Goal: Task Accomplishment & Management: Complete application form

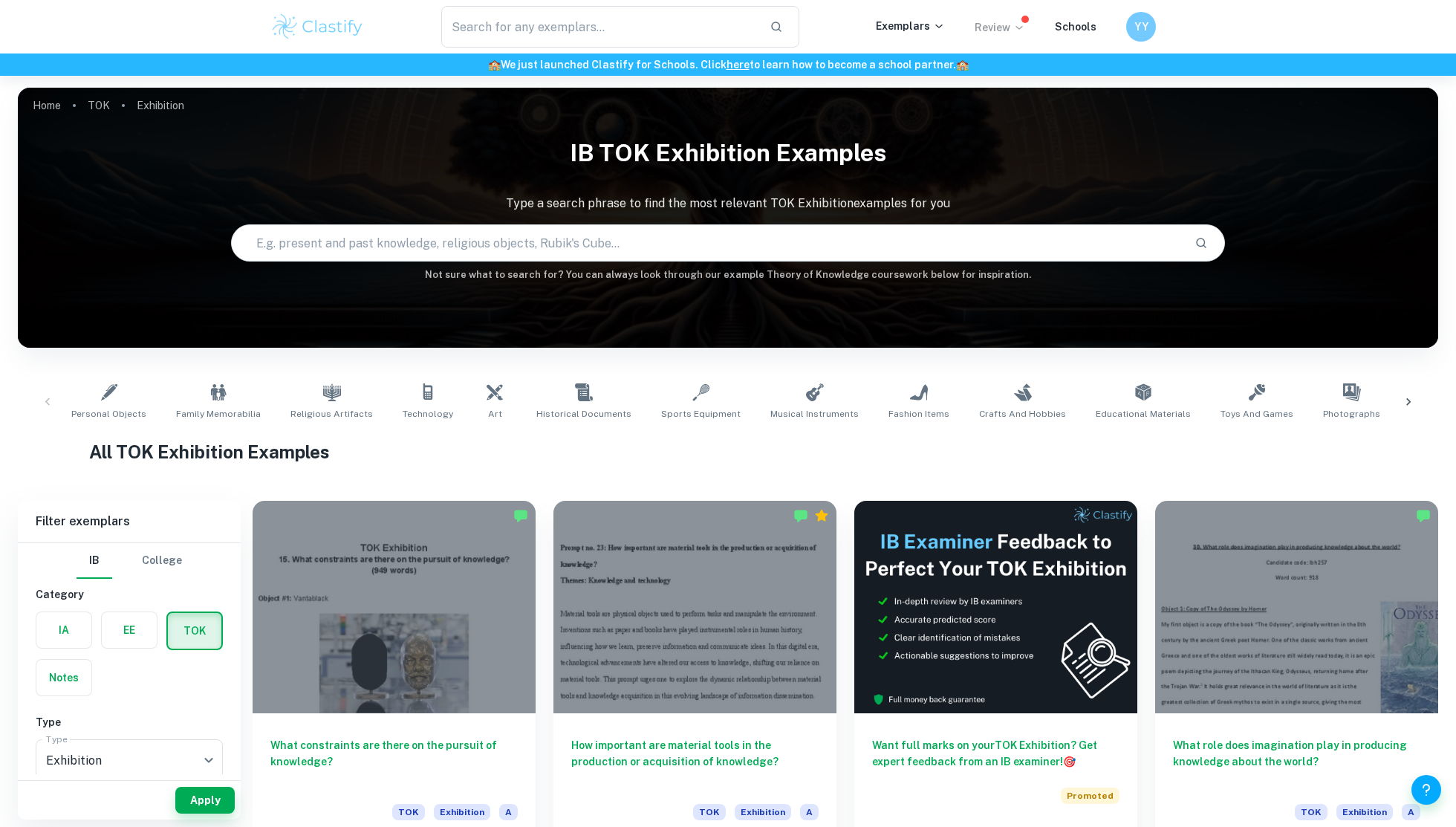
click at [1006, 28] on p "Review" at bounding box center [1000, 27] width 50 height 16
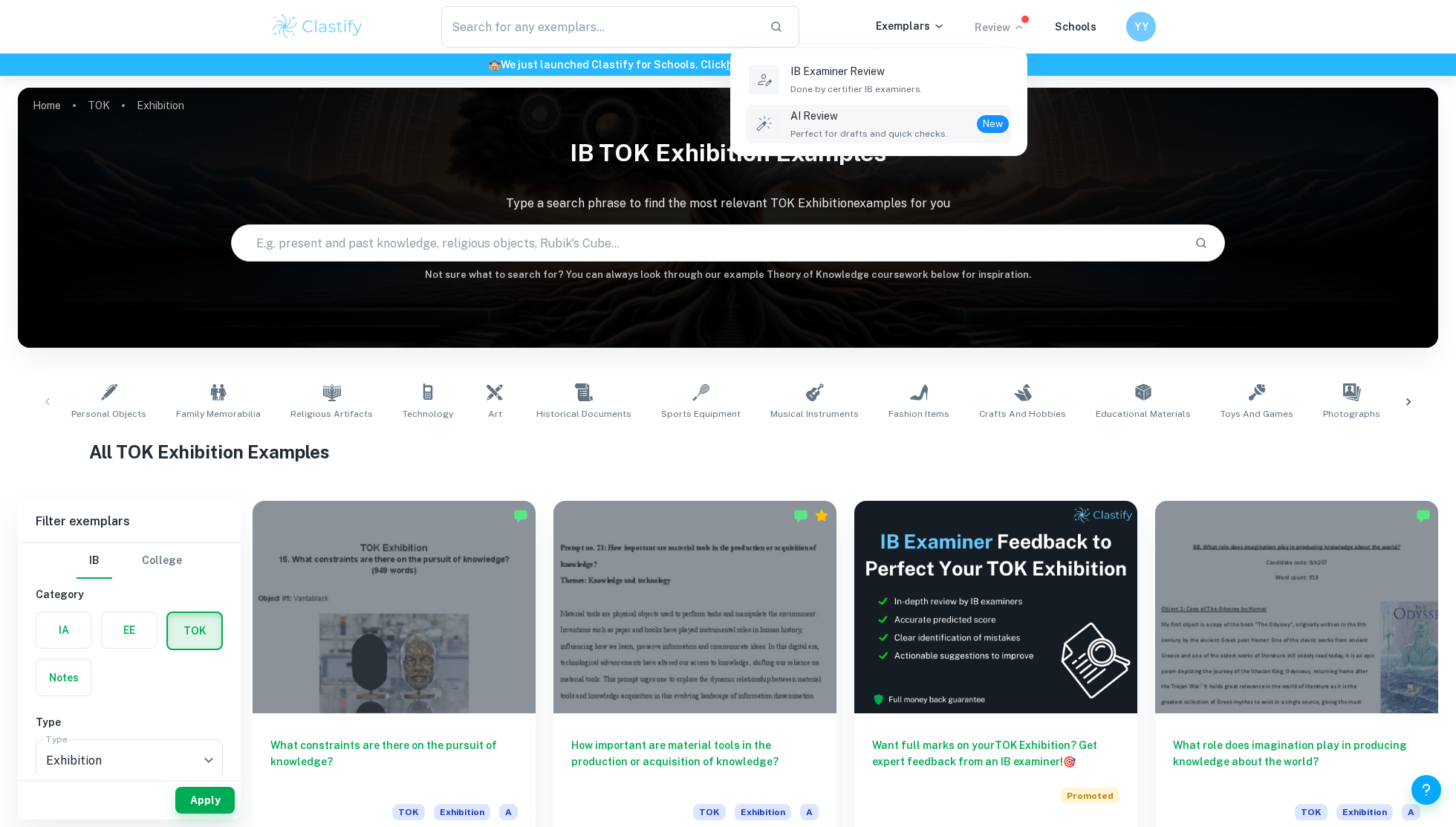
click at [923, 121] on p "AI Review" at bounding box center [868, 116] width 157 height 16
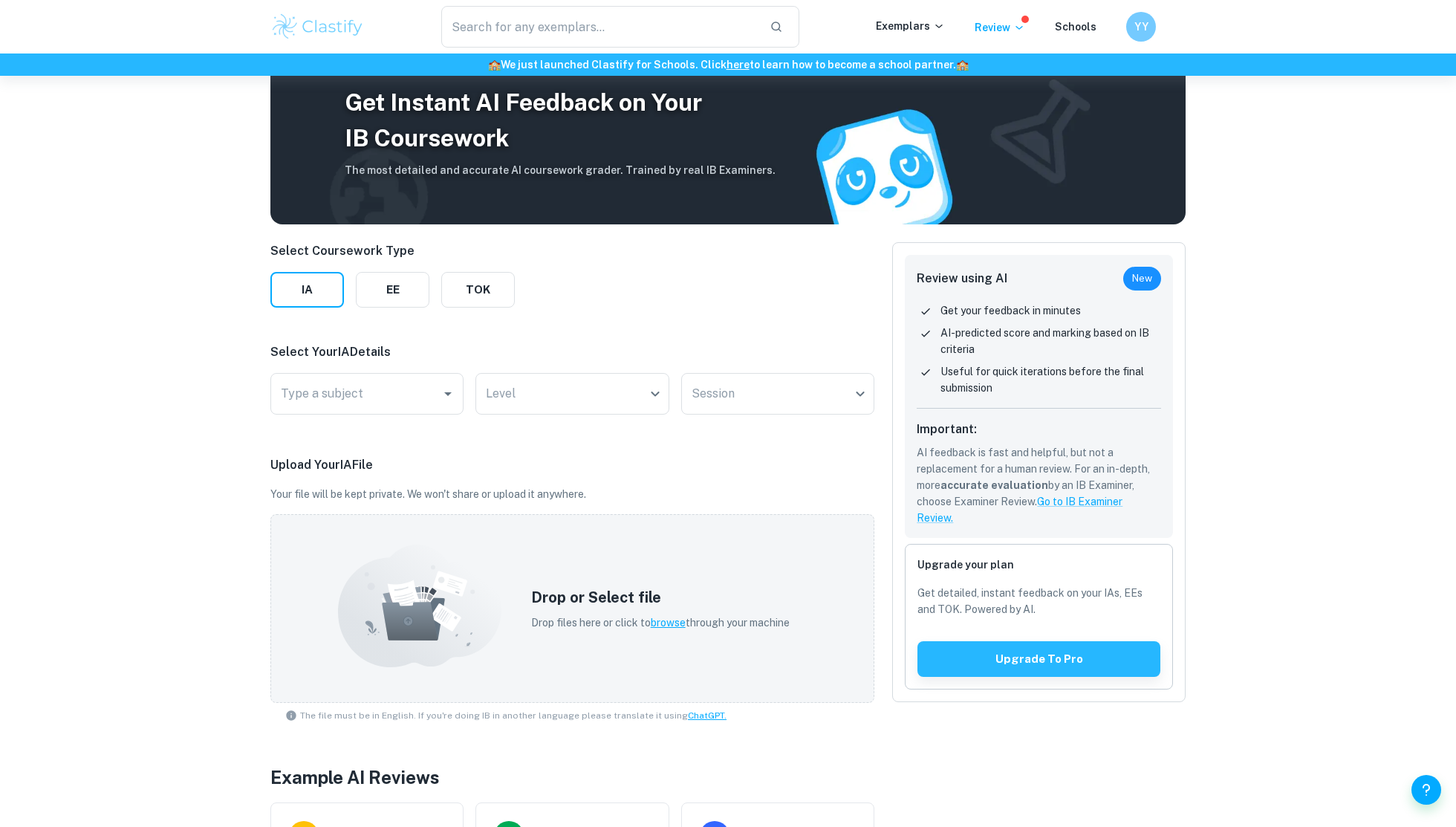
scroll to position [60, 0]
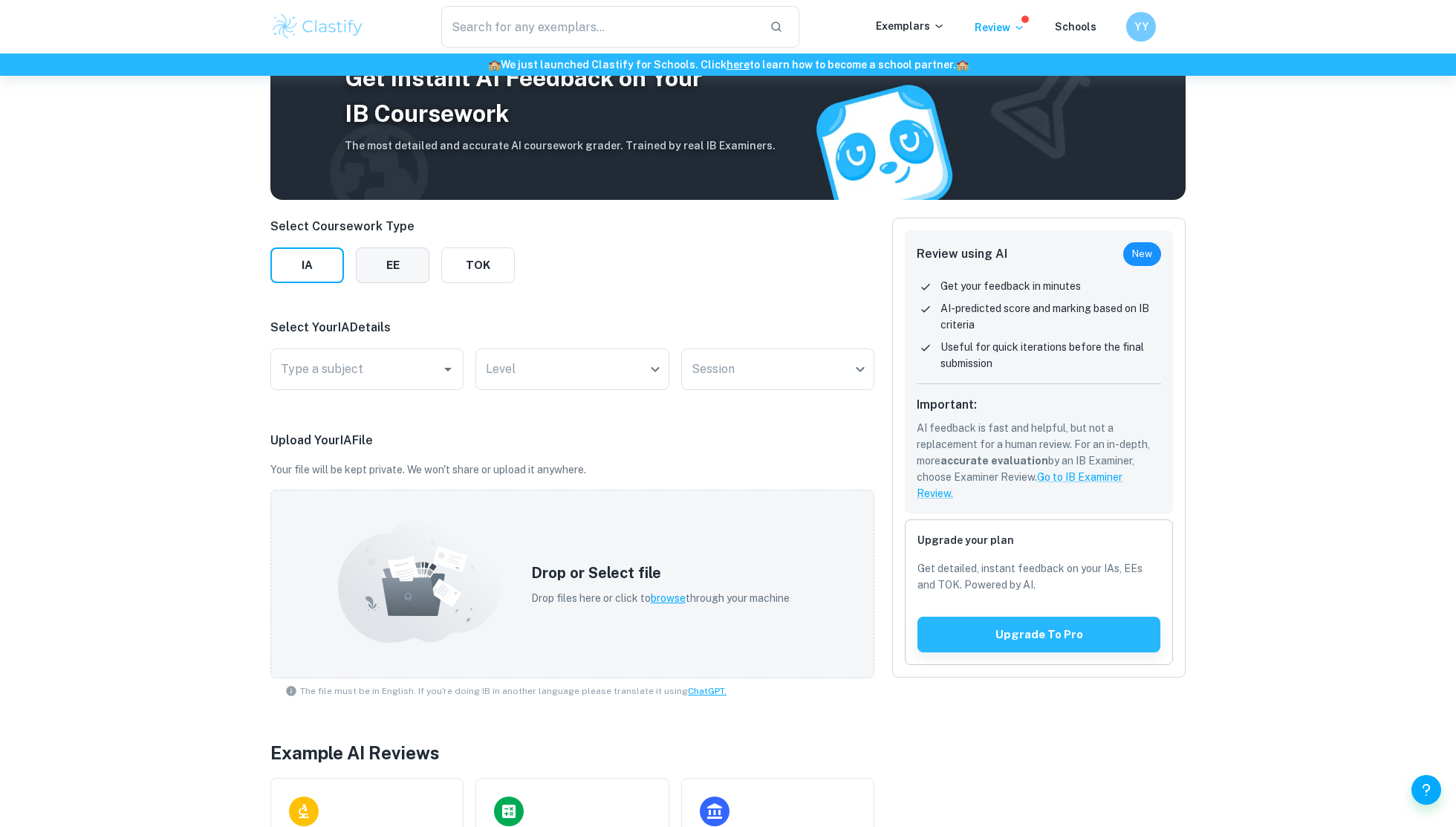
click at [404, 280] on button "EE" at bounding box center [392, 265] width 73 height 36
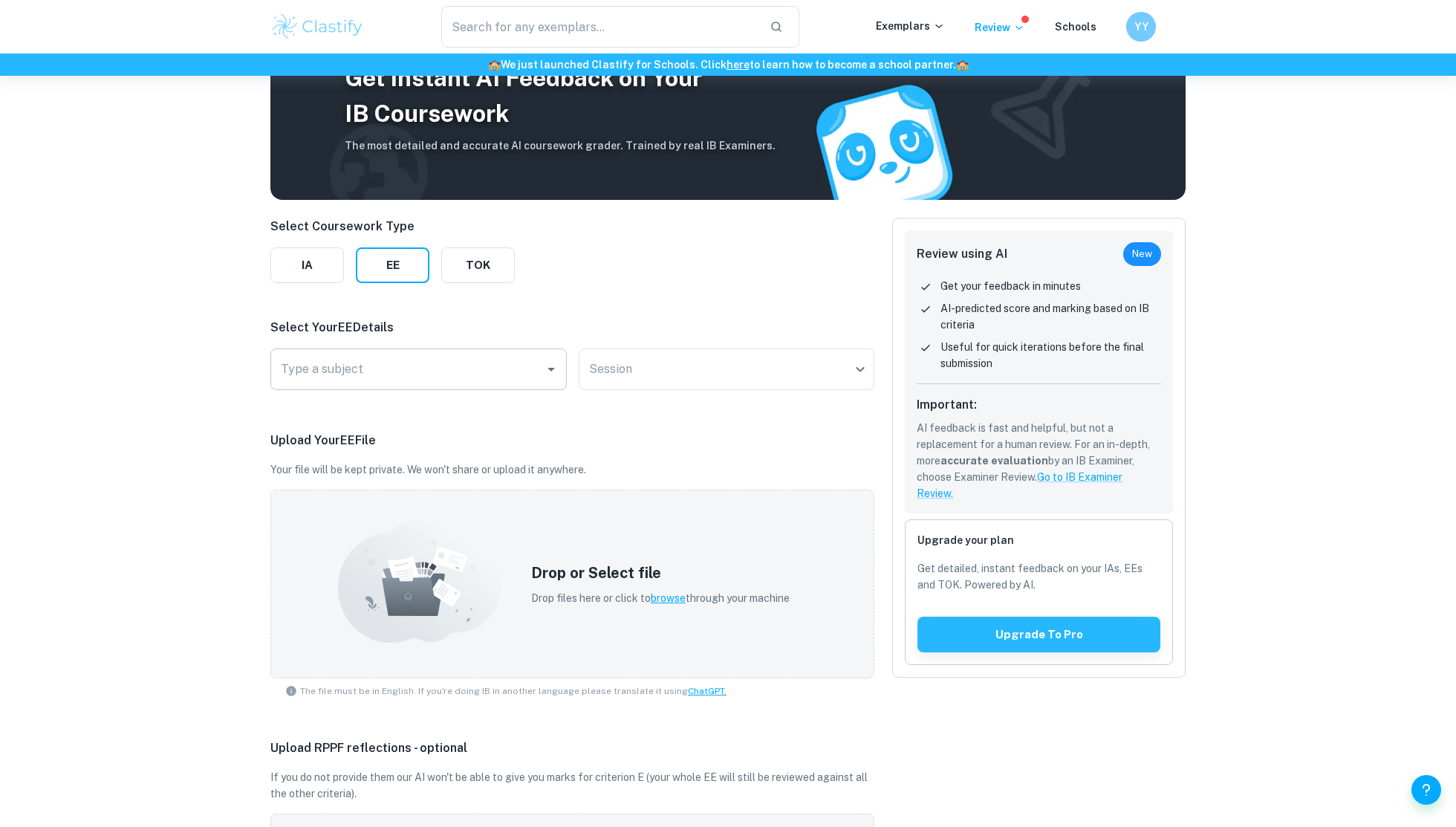
click at [403, 349] on div "Type a subject" at bounding box center [419, 369] width 297 height 41
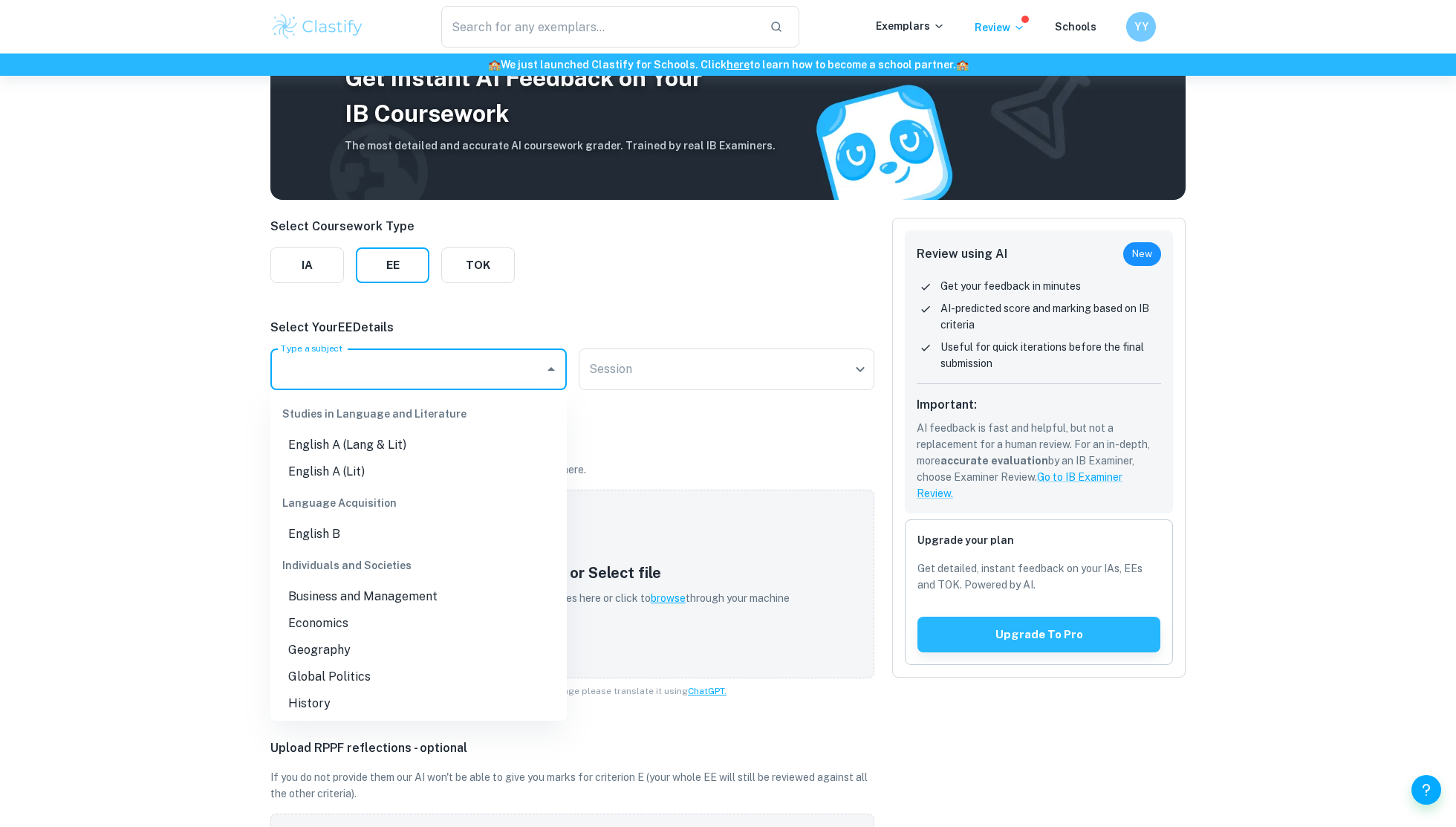
click at [375, 593] on li "Business and Management" at bounding box center [419, 597] width 297 height 27
type input "Business and Management"
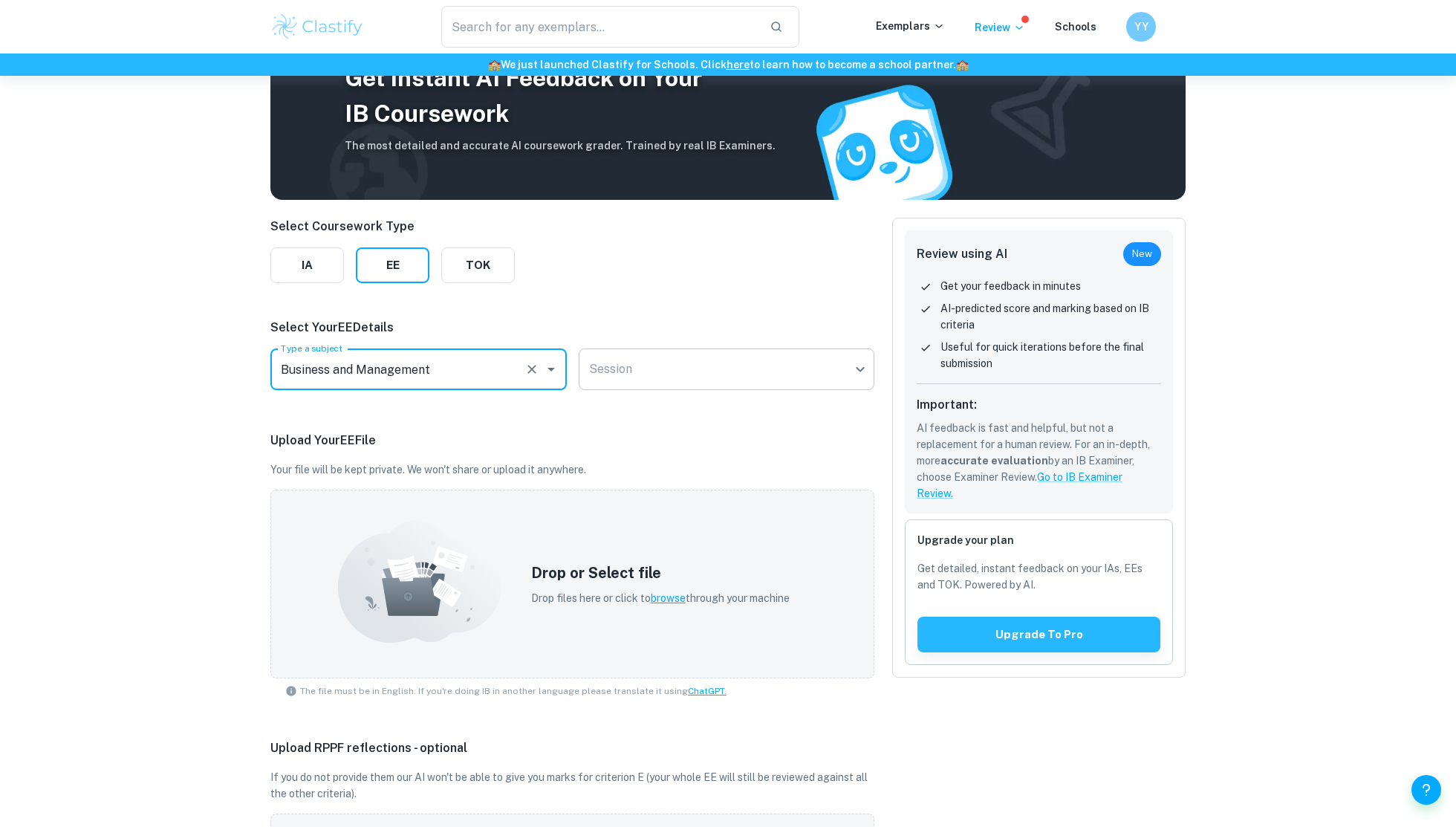
click at [759, 361] on body "We value your privacy We use cookies to enhance your browsing experience, serve…" at bounding box center [728, 429] width 1456 height 827
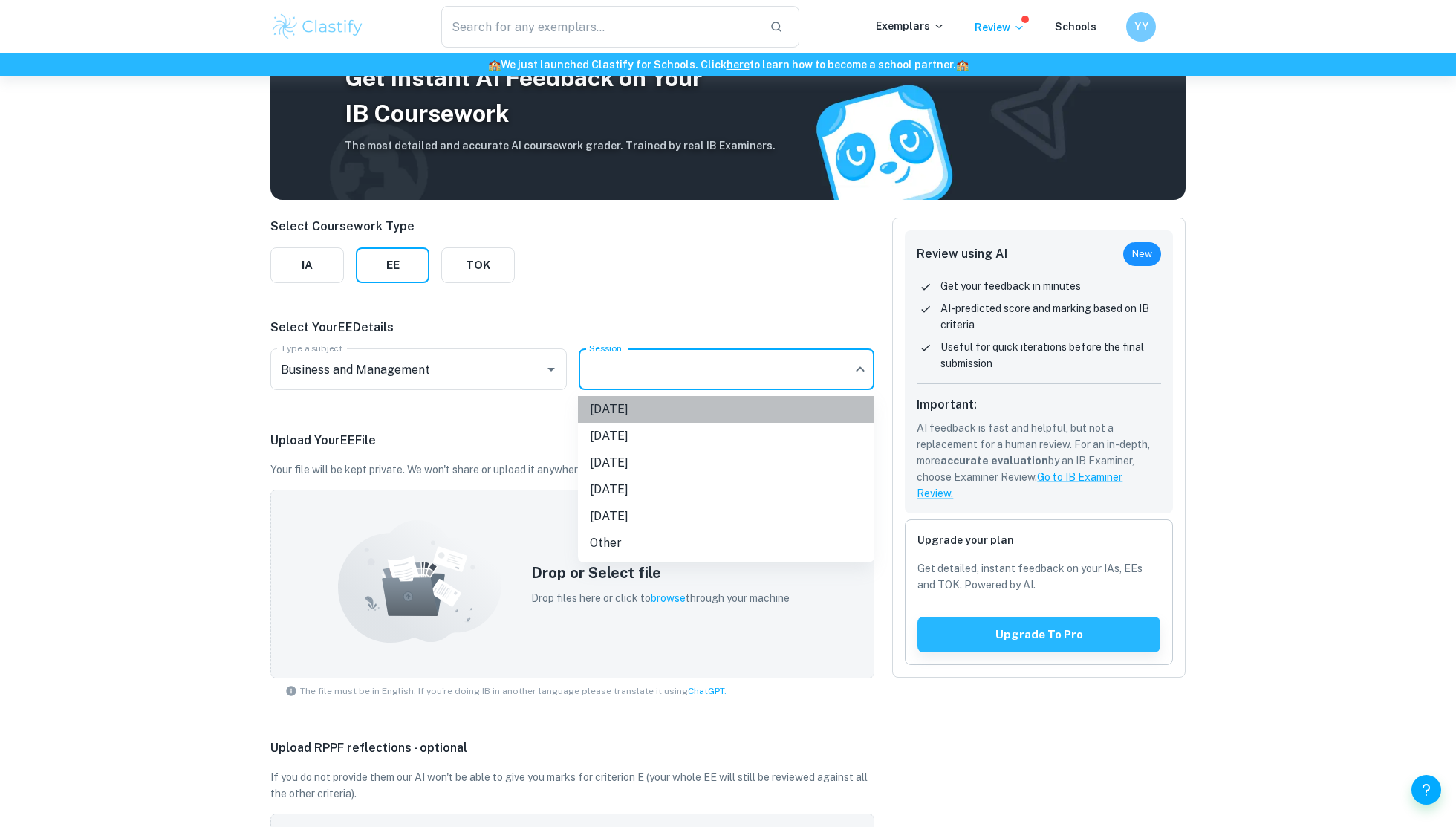
click at [694, 420] on li "[DATE]" at bounding box center [727, 410] width 297 height 27
type input "M25"
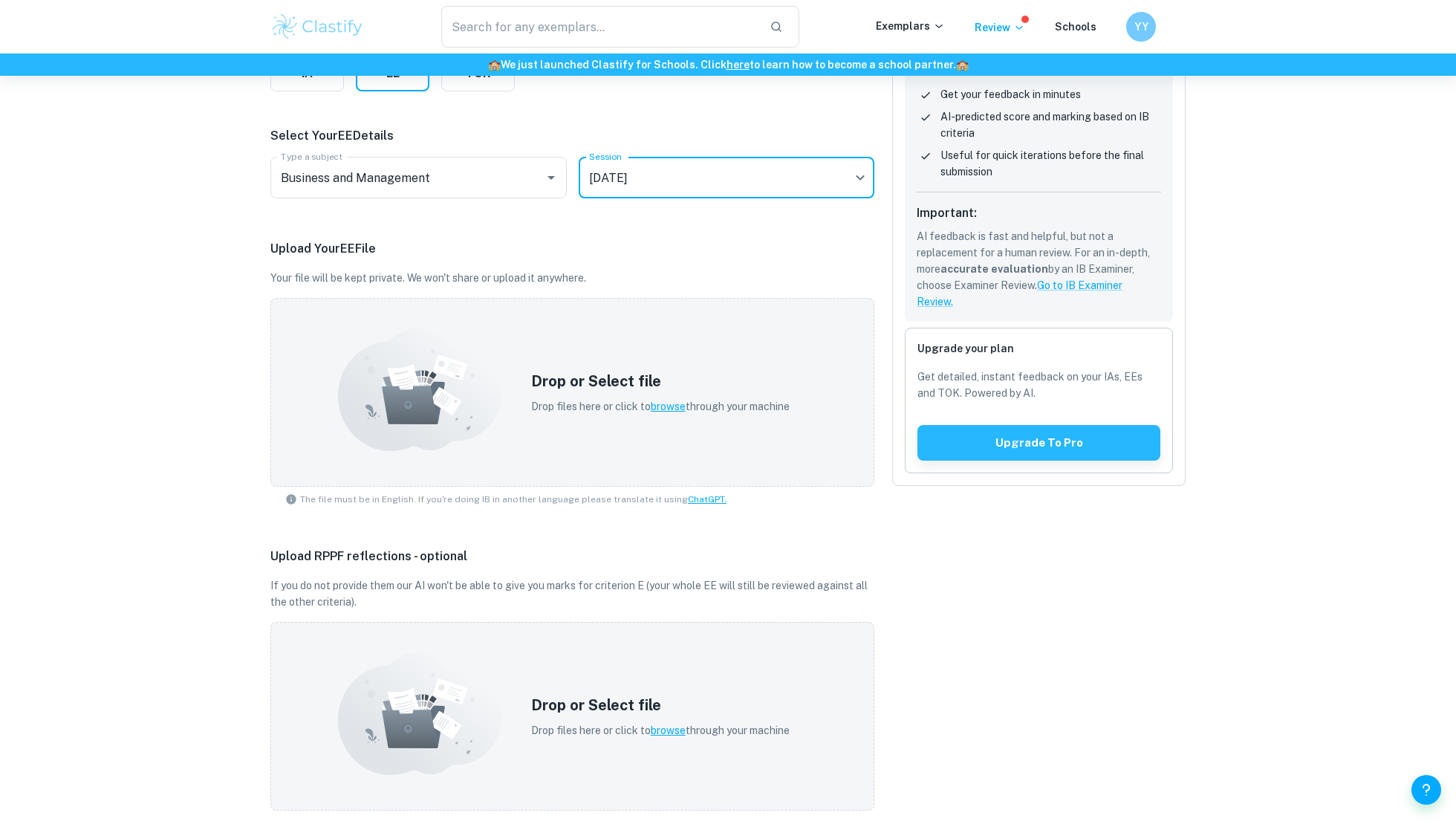
scroll to position [247, 0]
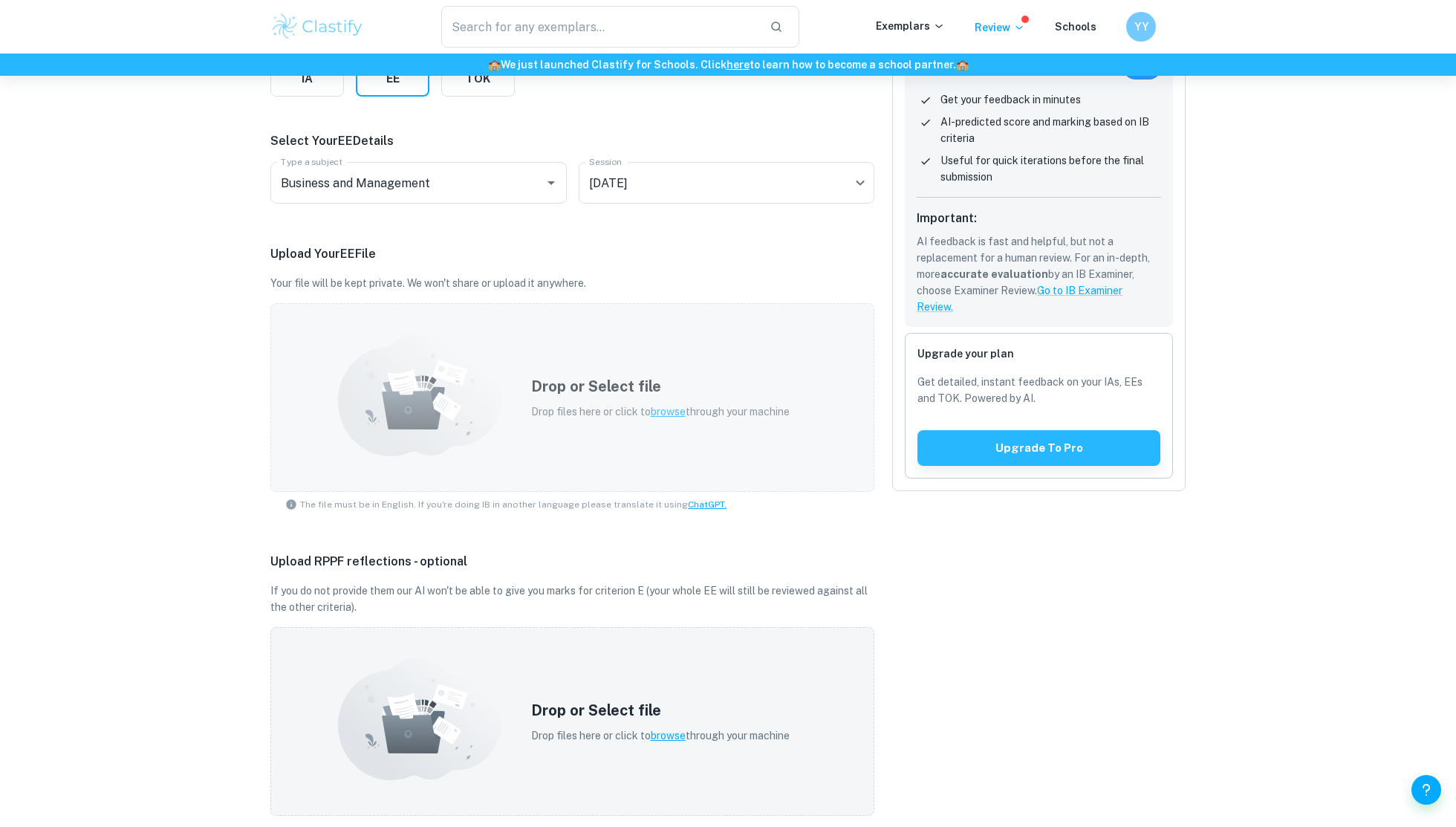
click at [674, 411] on span "browse" at bounding box center [668, 412] width 35 height 12
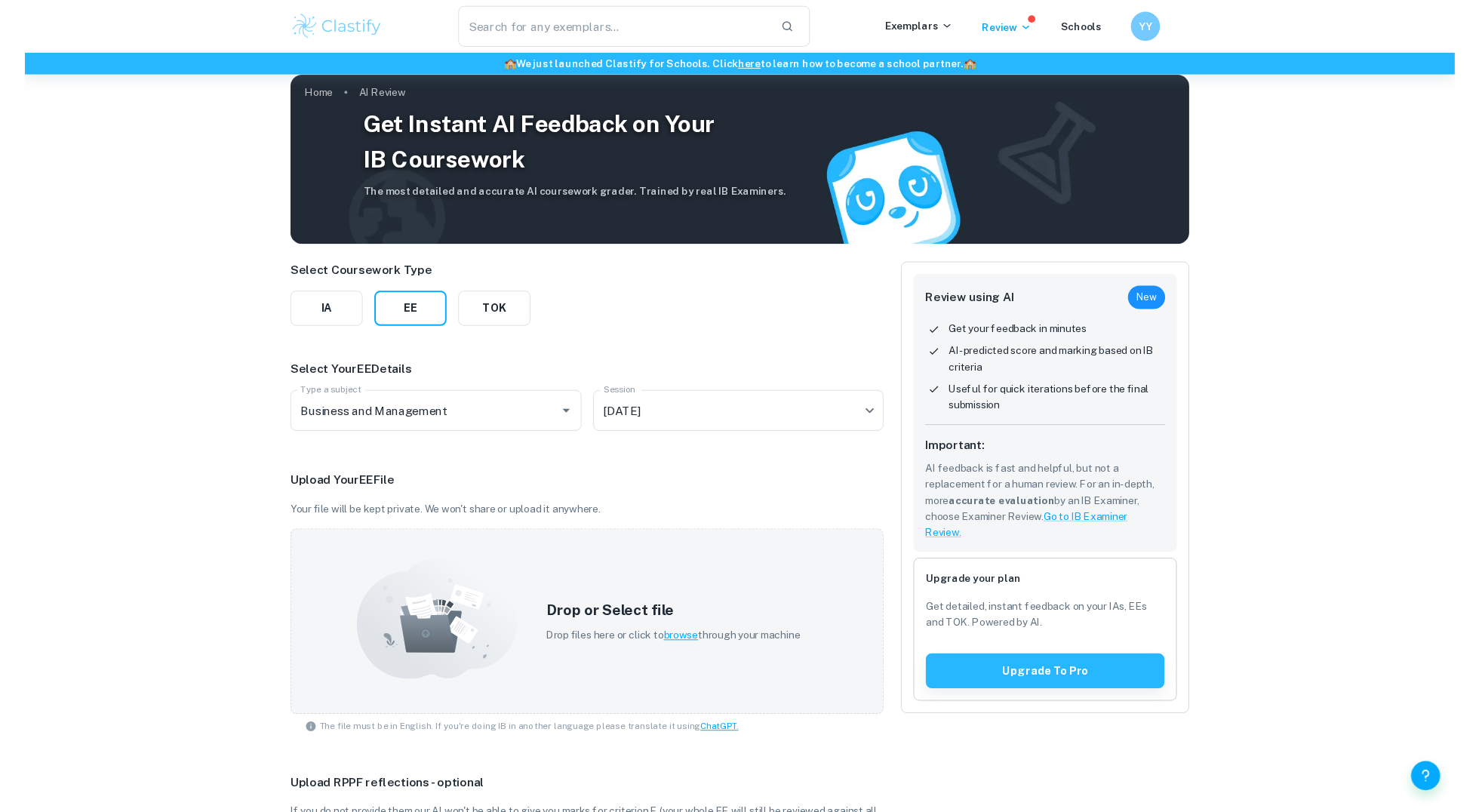
scroll to position [0, 0]
